Goal: Task Accomplishment & Management: Complete application form

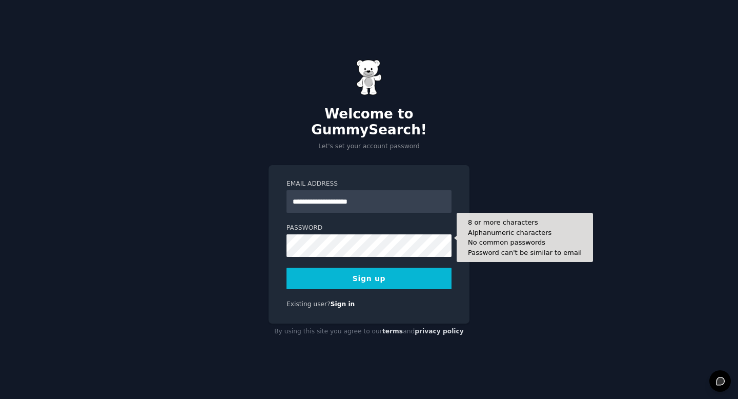
type input "**********"
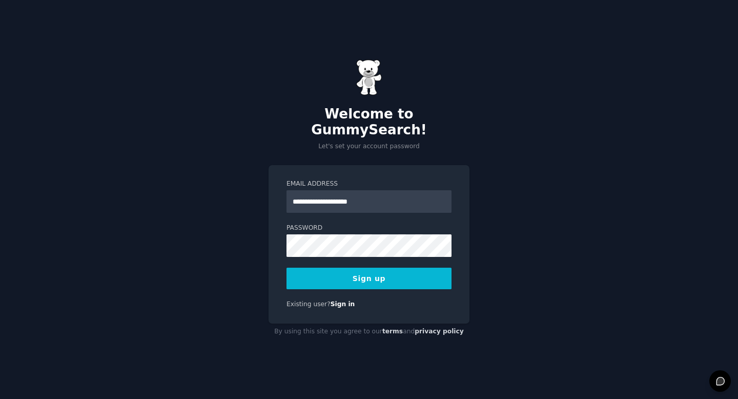
click at [366, 274] on button "Sign up" at bounding box center [369, 279] width 165 height 22
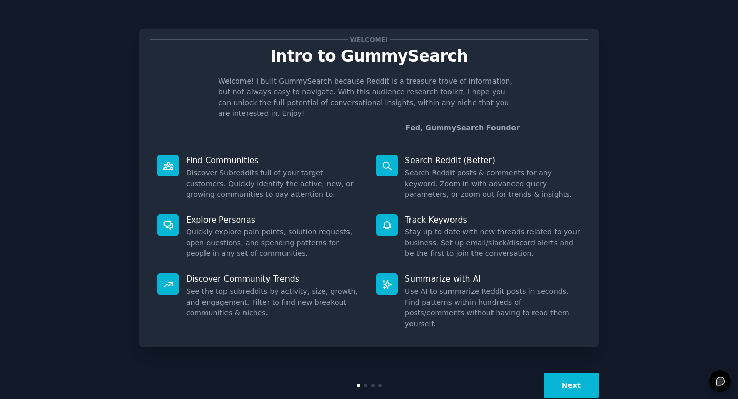
click at [561, 373] on button "Next" at bounding box center [571, 385] width 55 height 25
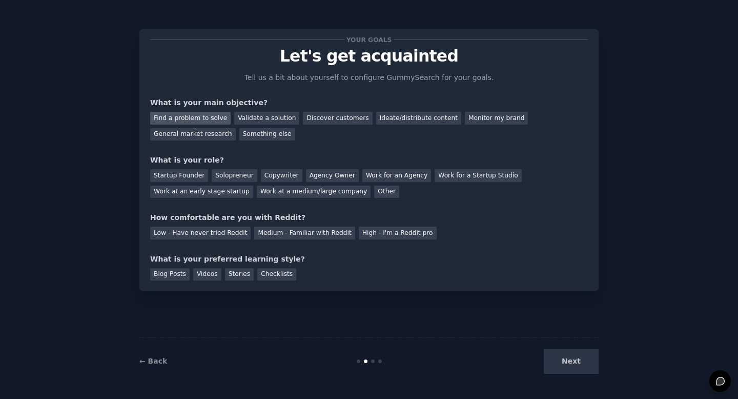
click at [205, 118] on div "Find a problem to solve" at bounding box center [190, 118] width 80 height 13
click at [177, 171] on div "Startup Founder" at bounding box center [179, 175] width 58 height 13
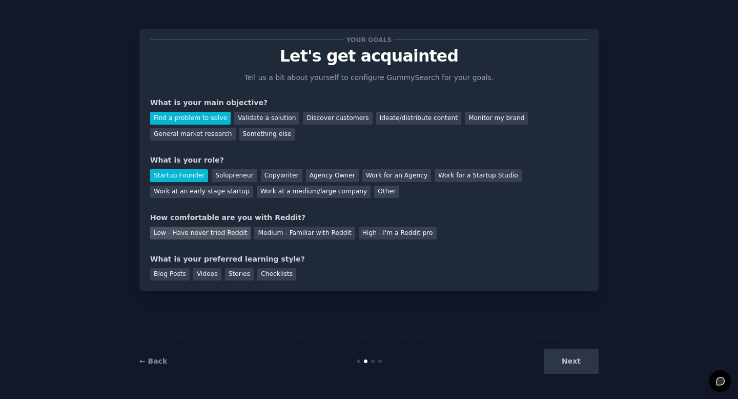
click at [180, 230] on div "Low - Have never tried Reddit" at bounding box center [200, 233] width 100 height 13
click at [204, 270] on div "Videos" at bounding box center [207, 274] width 28 height 13
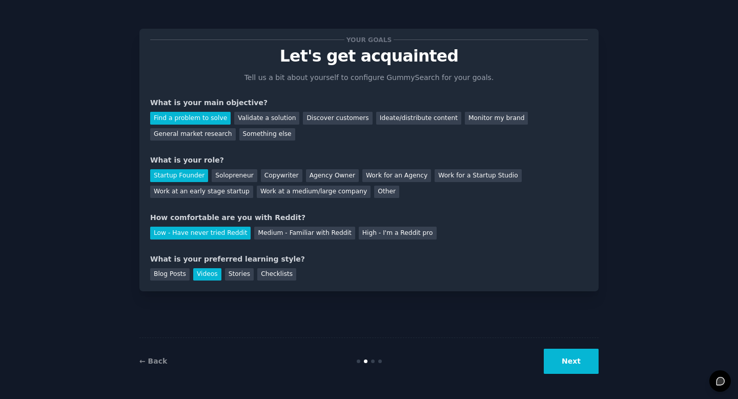
click at [567, 355] on button "Next" at bounding box center [571, 361] width 55 height 25
